Goal: Transaction & Acquisition: Purchase product/service

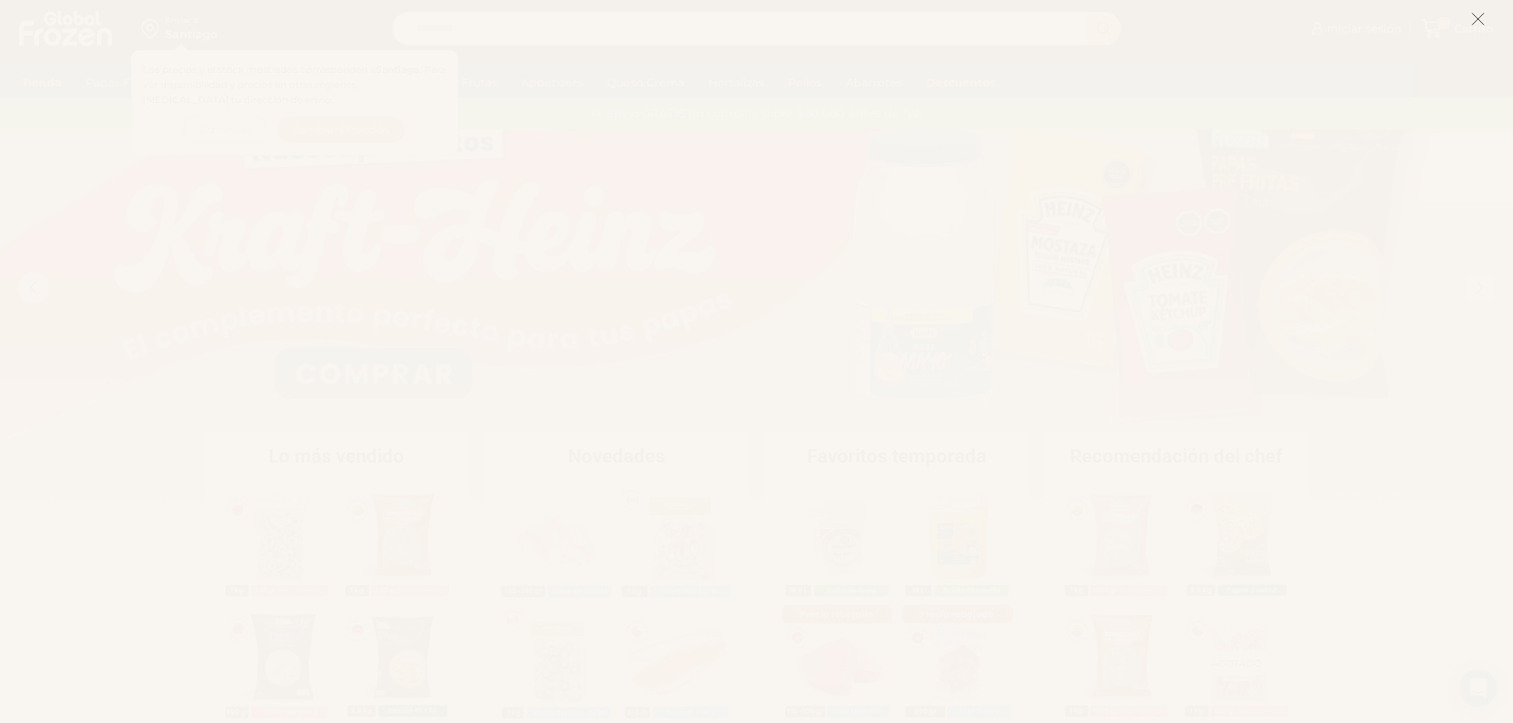
click at [1476, 15] on icon at bounding box center [1478, 19] width 14 height 14
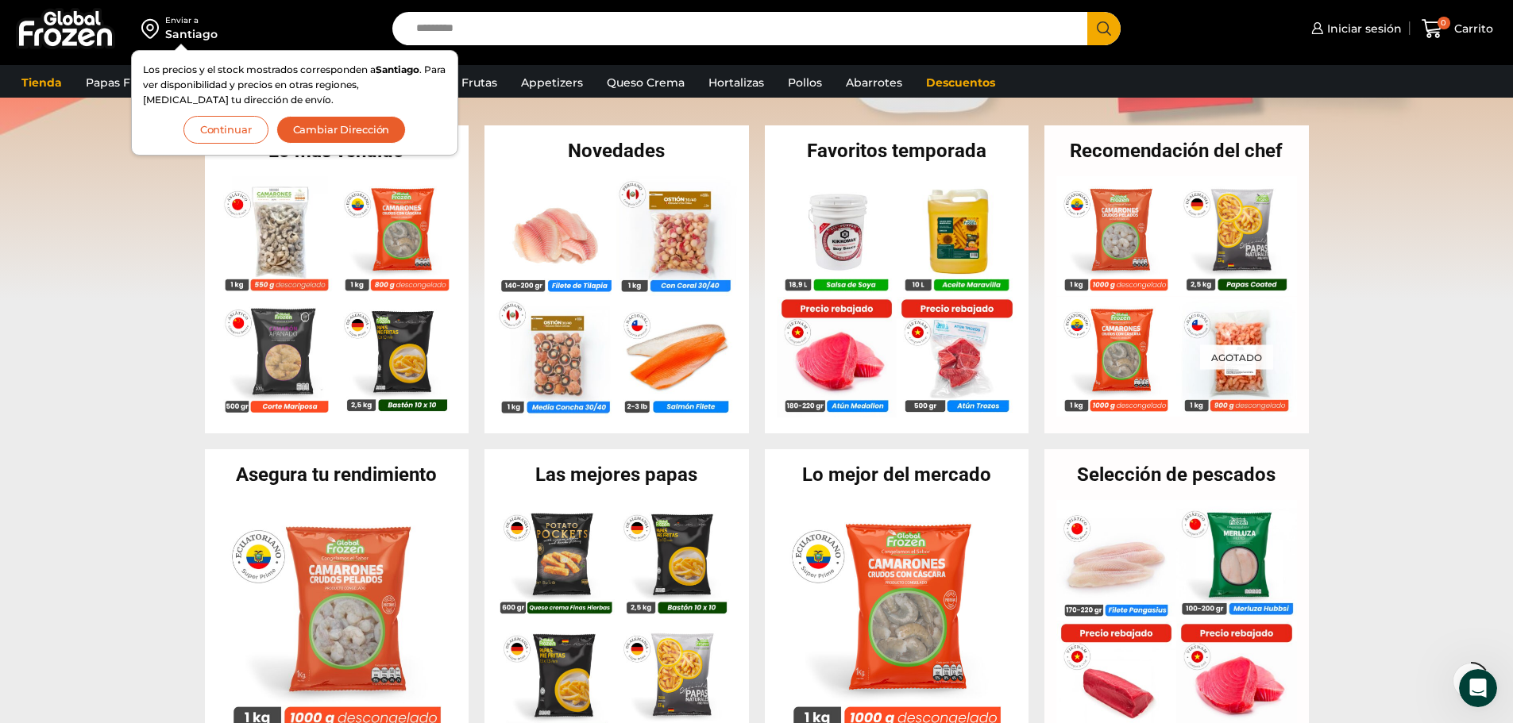
scroll to position [318, 0]
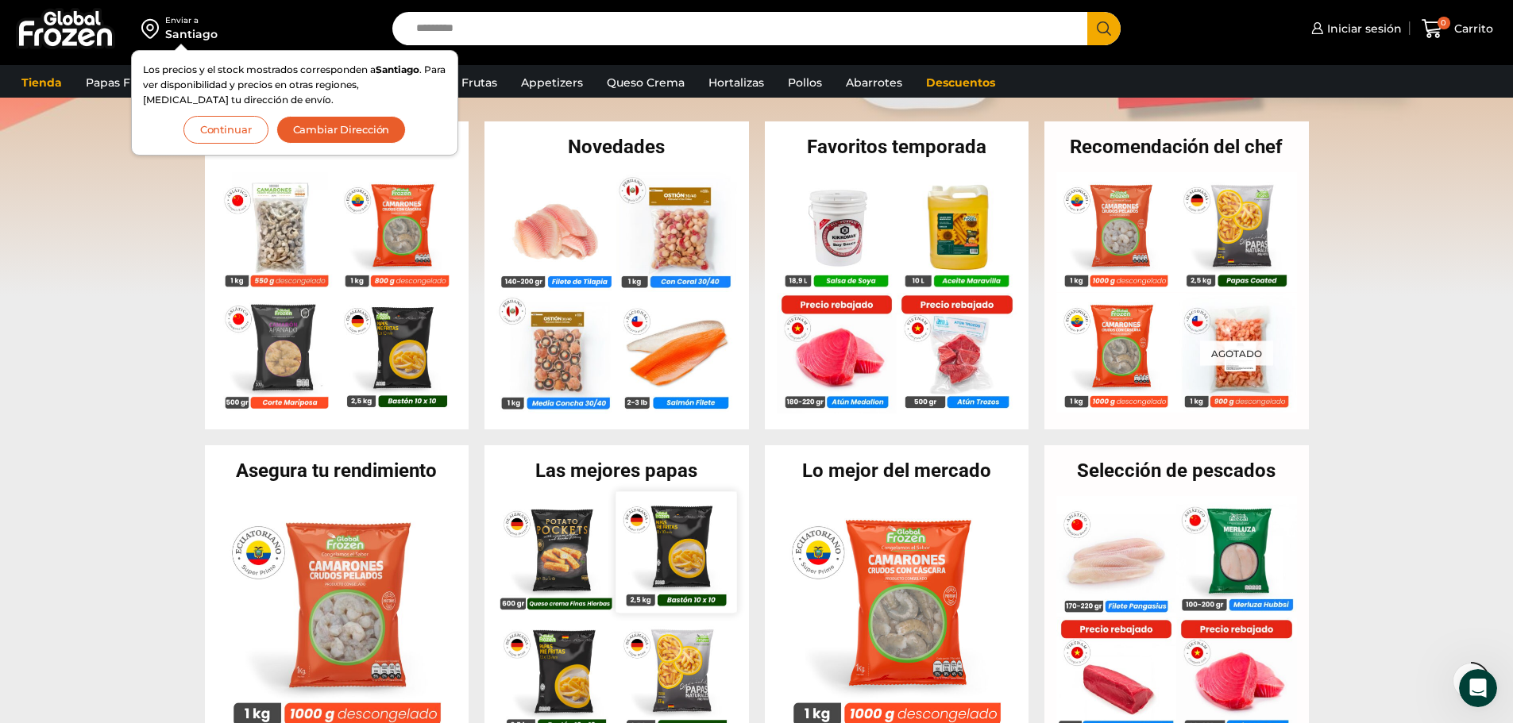
click at [617, 602] on img at bounding box center [676, 552] width 121 height 121
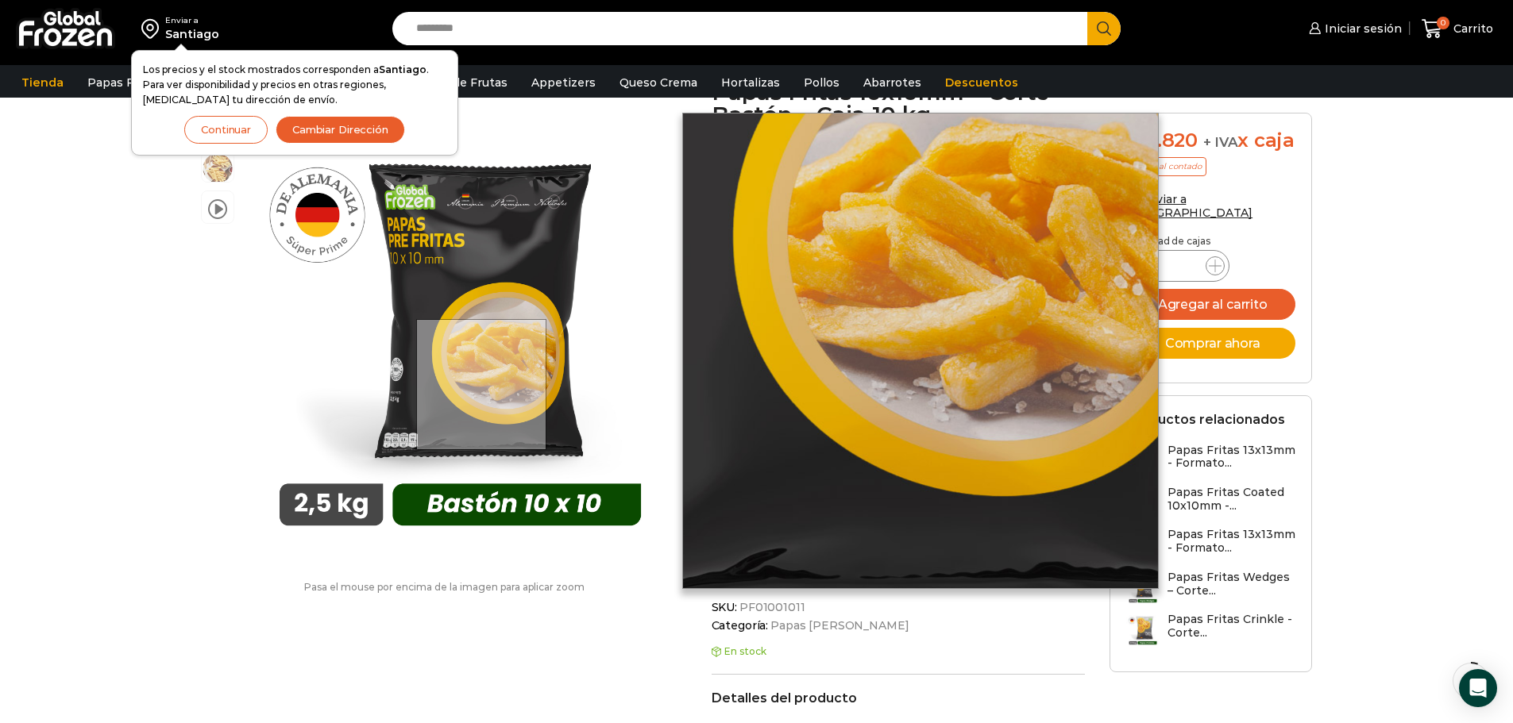
scroll to position [239, 0]
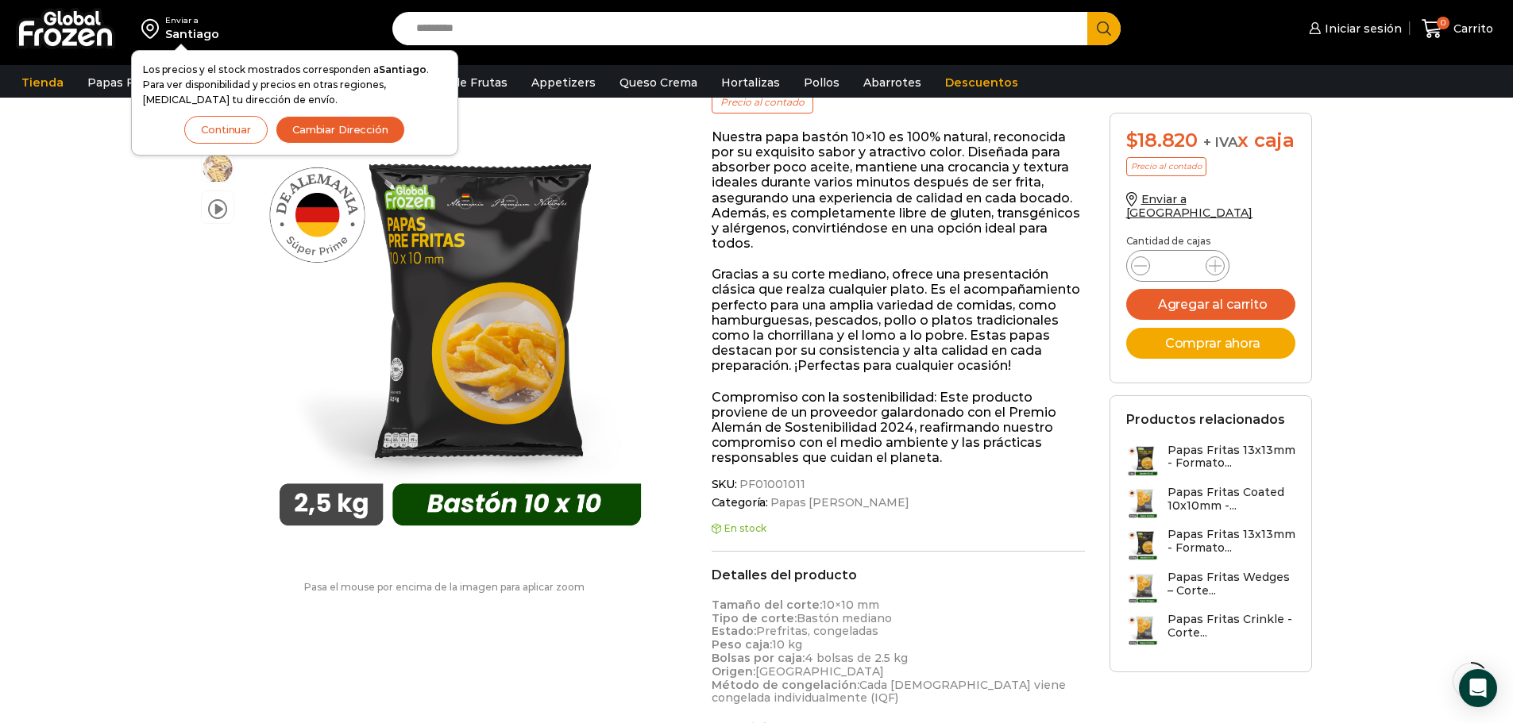
click at [1200, 469] on h3 "Papas Fritas 13x13mm - Formato..." at bounding box center [1231, 457] width 129 height 27
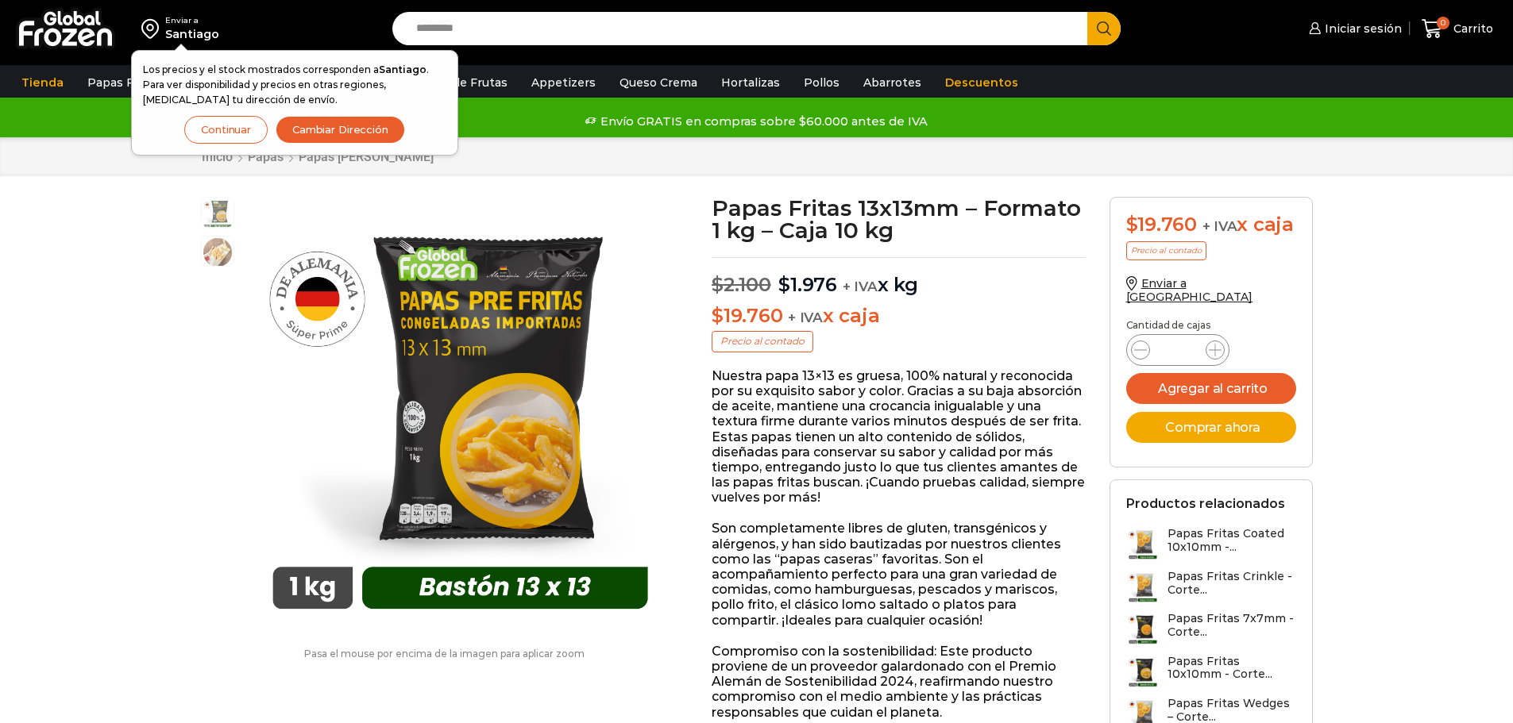
scroll to position [1, 0]
